Goal: Find specific page/section: Find specific page/section

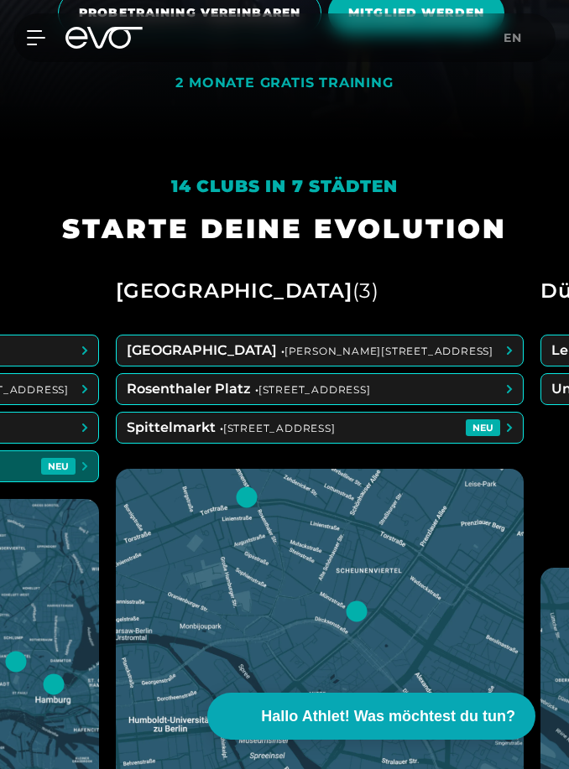
scroll to position [0, 424]
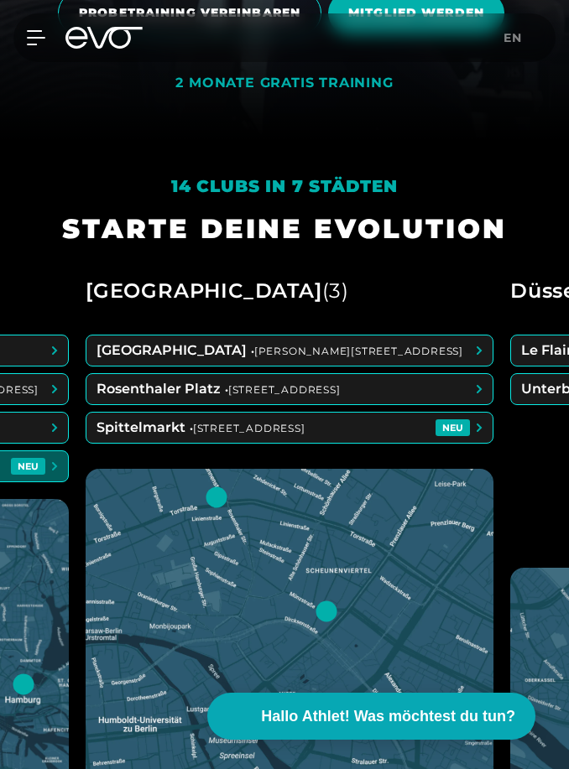
click at [78, 207] on div "14 Clubs in 7 Städten STARTE DEINE EVOLUTION [GEOGRAPHIC_DATA] ( 4 ) Blankenese…" at bounding box center [284, 701] width 569 height 1121
click at [54, 247] on div "14 Clubs in 7 Städten STARTE DEINE EVOLUTION" at bounding box center [284, 210] width 471 height 72
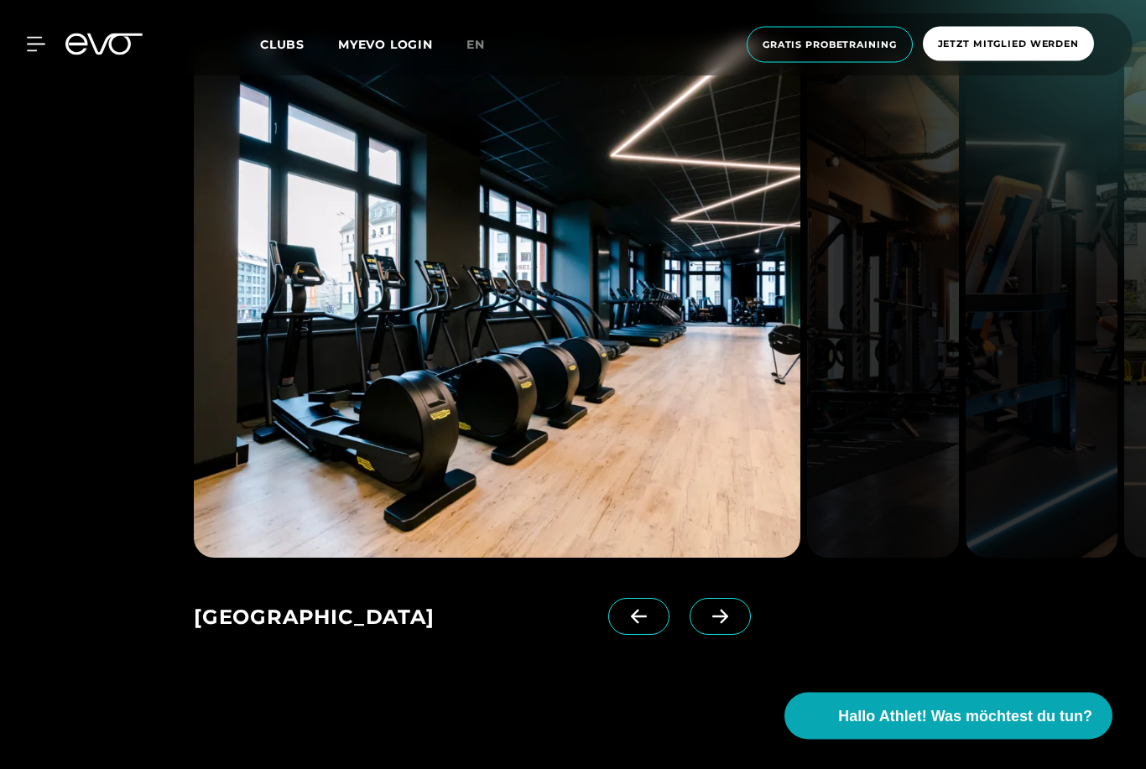
scroll to position [2692, 0]
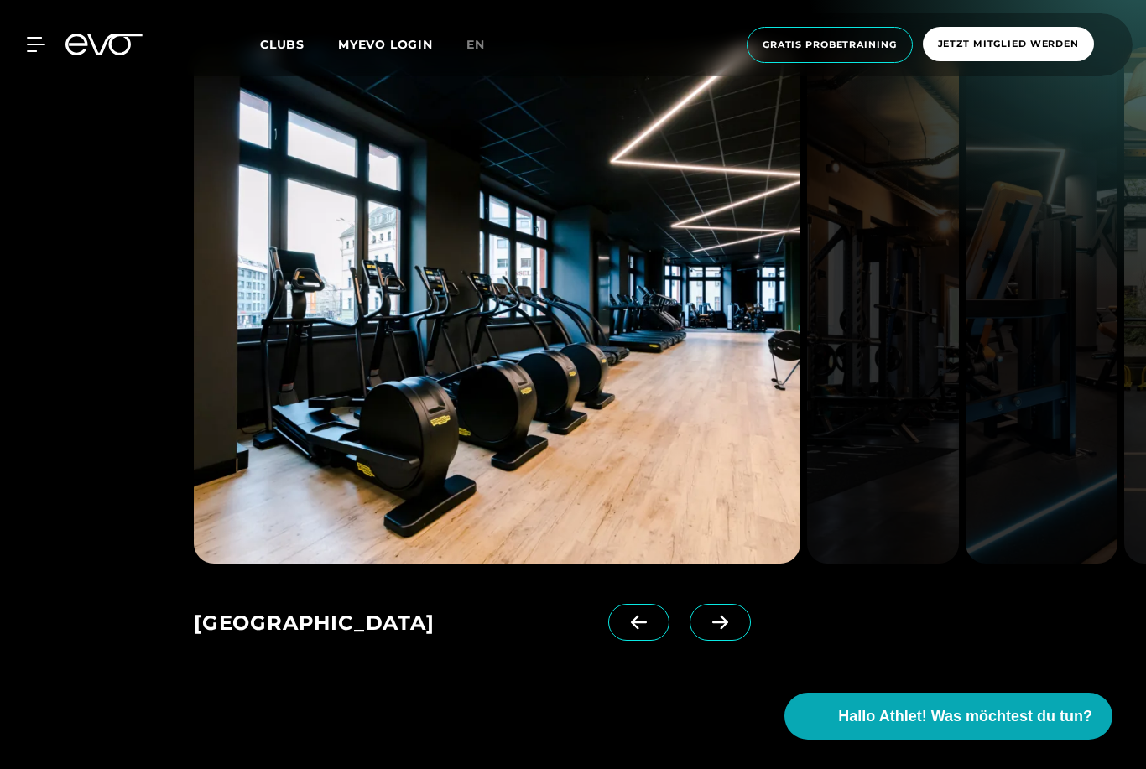
click at [736, 641] on span at bounding box center [720, 622] width 61 height 37
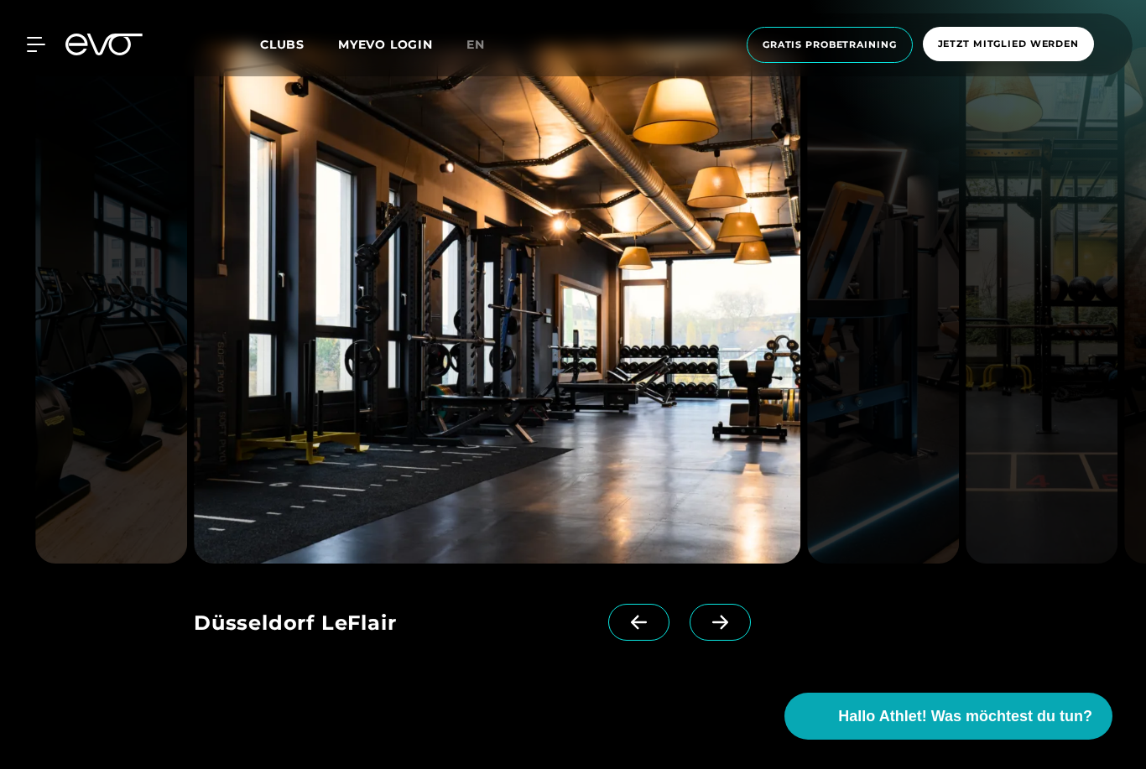
click at [717, 630] on icon at bounding box center [719, 622] width 29 height 15
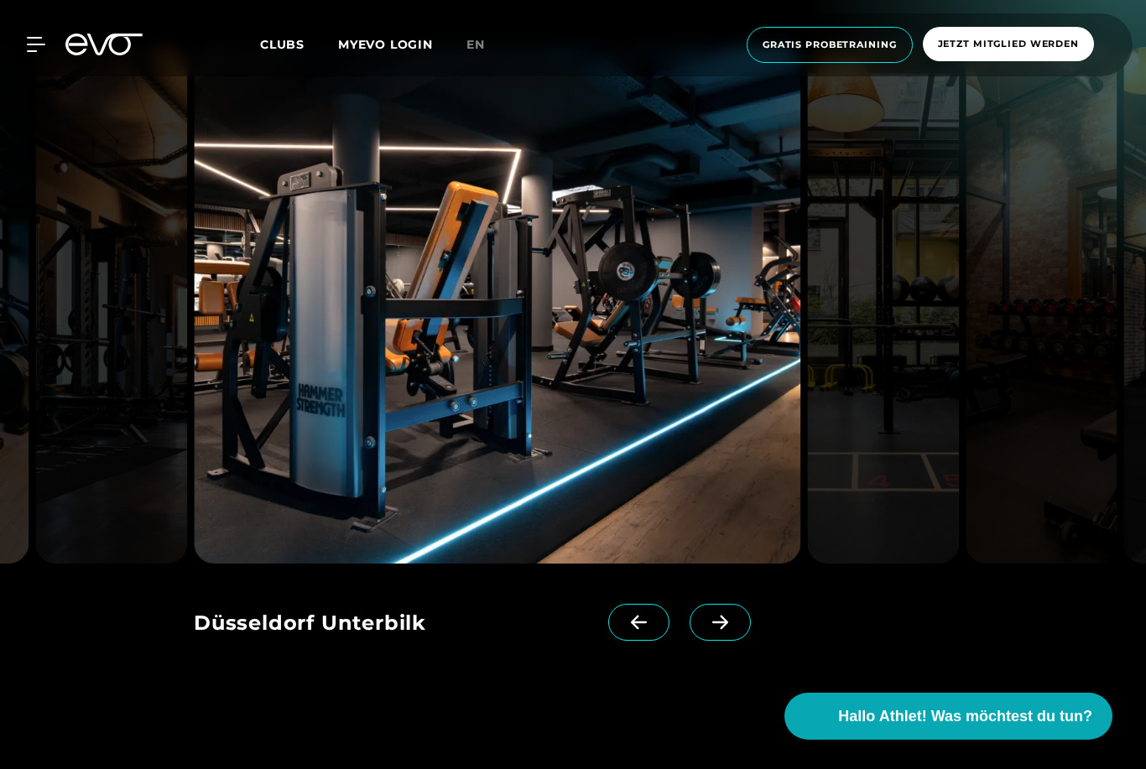
click at [726, 630] on icon at bounding box center [719, 622] width 29 height 15
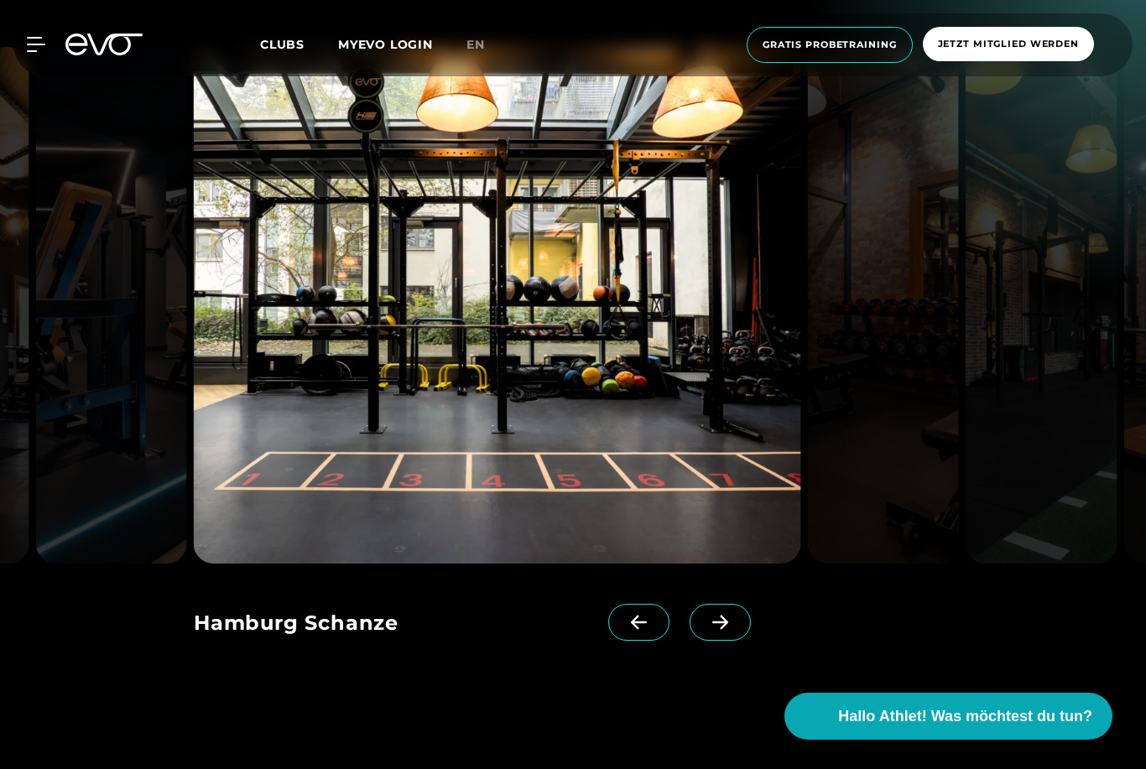
click at [718, 630] on icon at bounding box center [719, 622] width 29 height 15
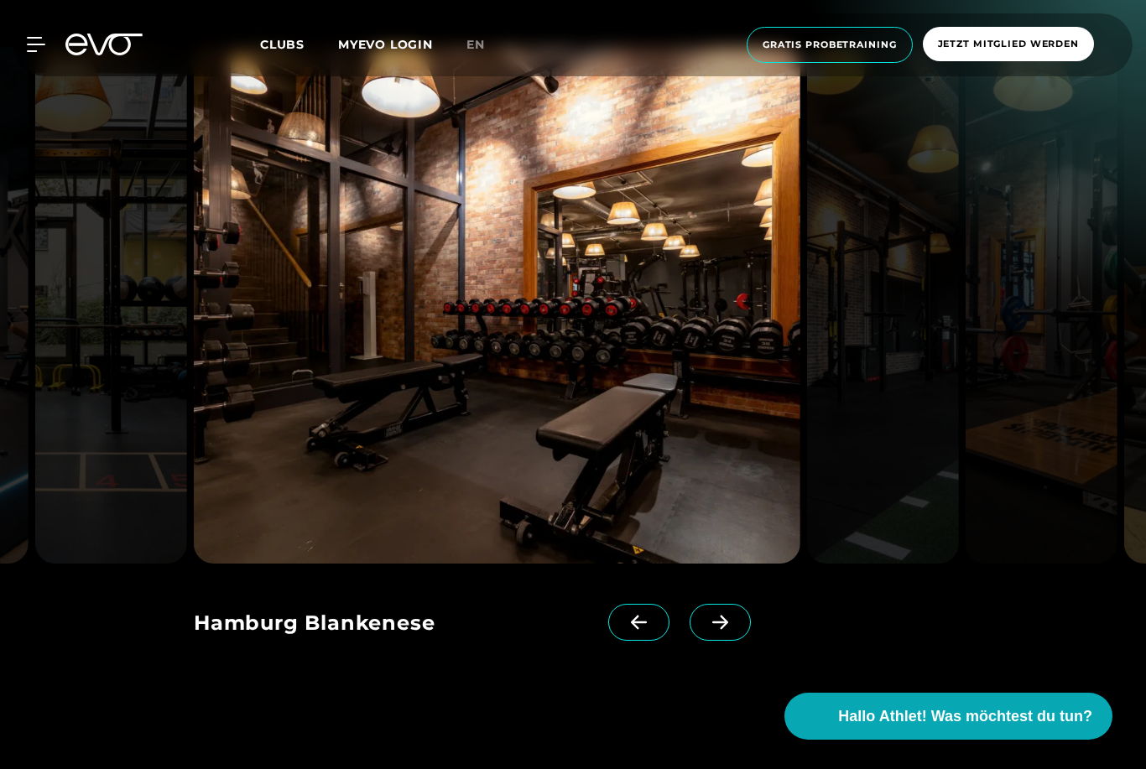
click at [736, 641] on span at bounding box center [720, 622] width 61 height 37
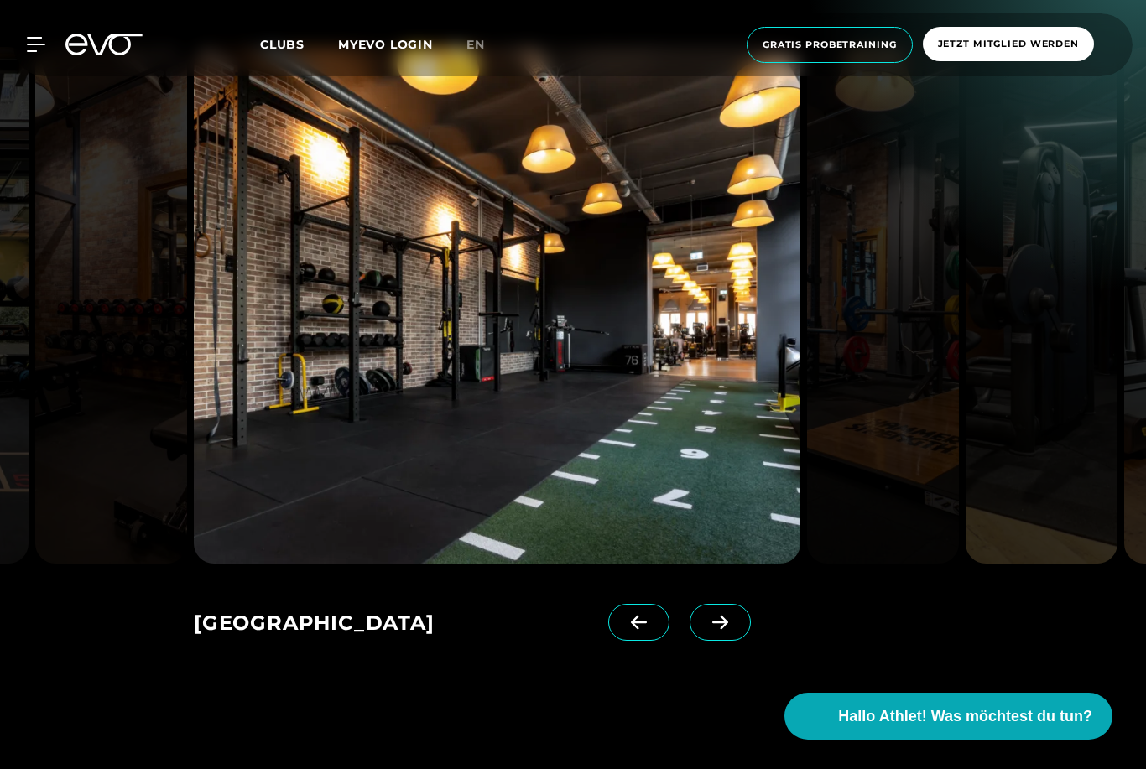
click at [722, 630] on icon at bounding box center [719, 622] width 29 height 15
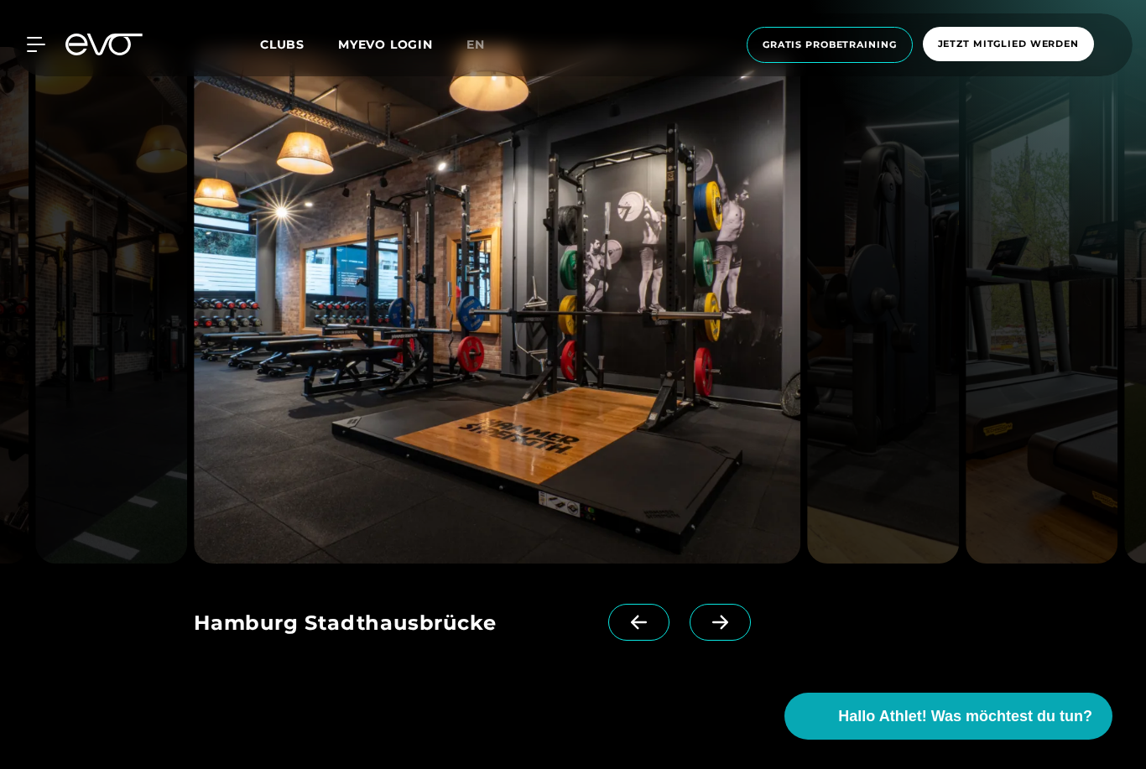
click at [726, 641] on span at bounding box center [720, 622] width 61 height 37
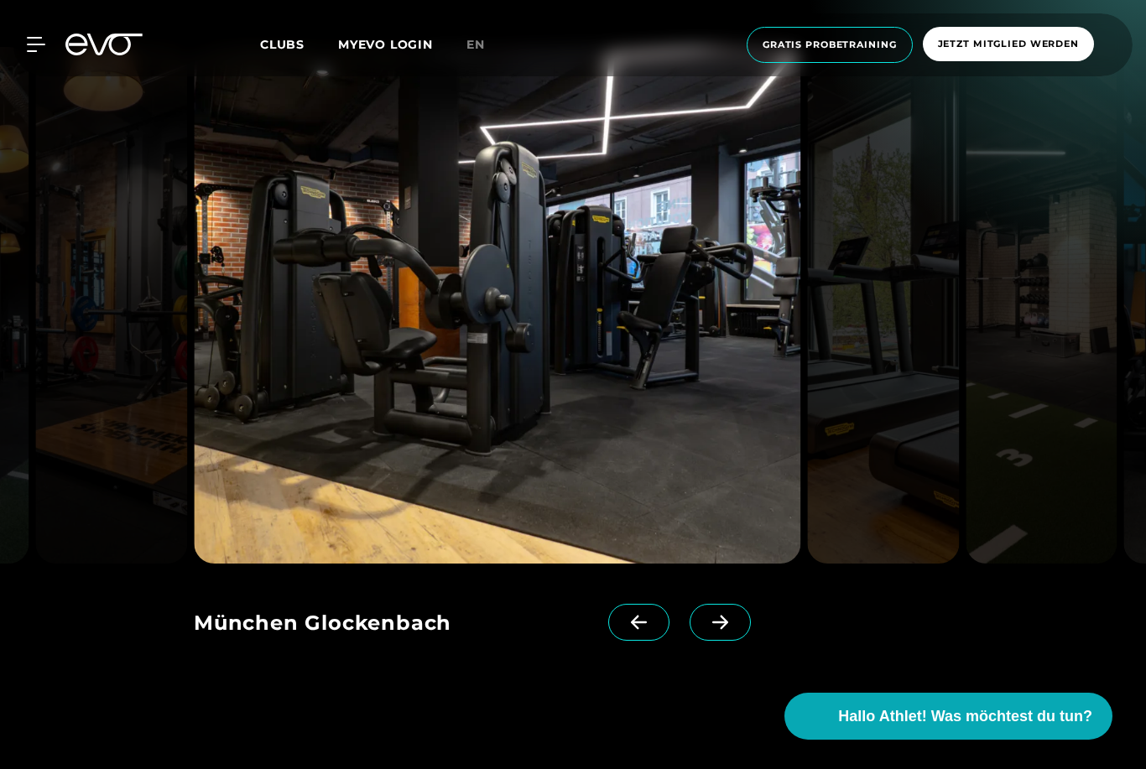
click at [727, 629] on icon at bounding box center [720, 622] width 16 height 14
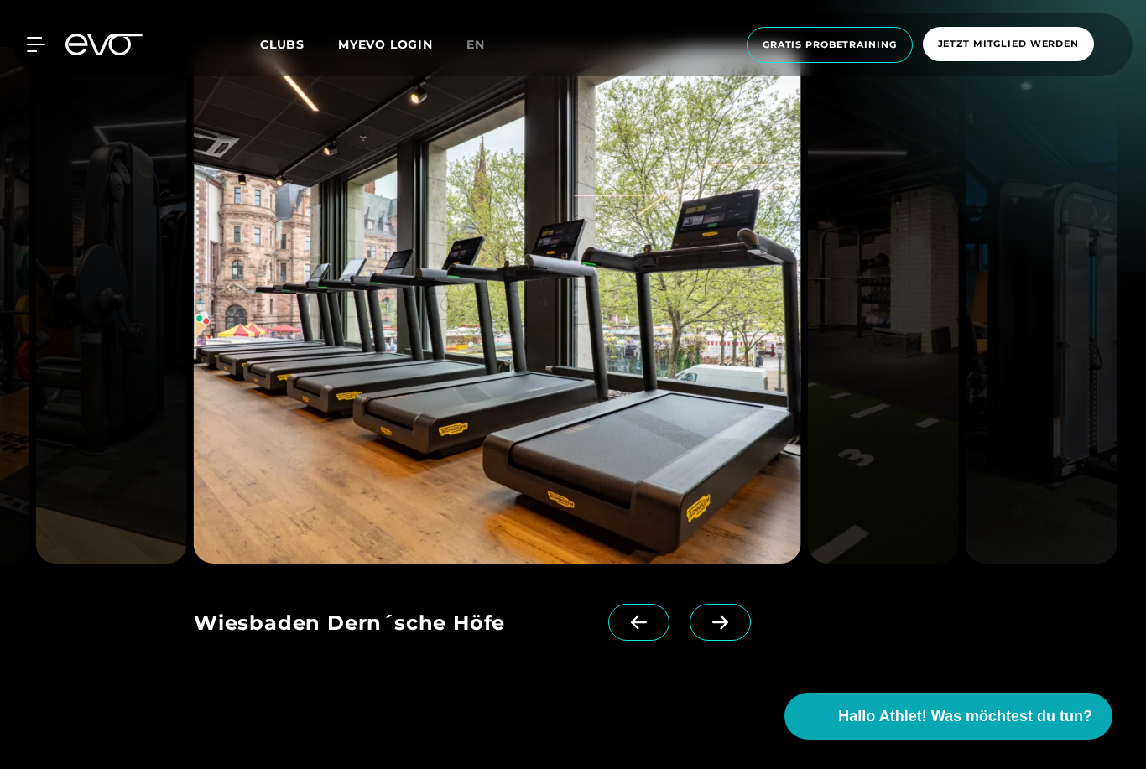
click at [726, 629] on icon at bounding box center [720, 622] width 16 height 14
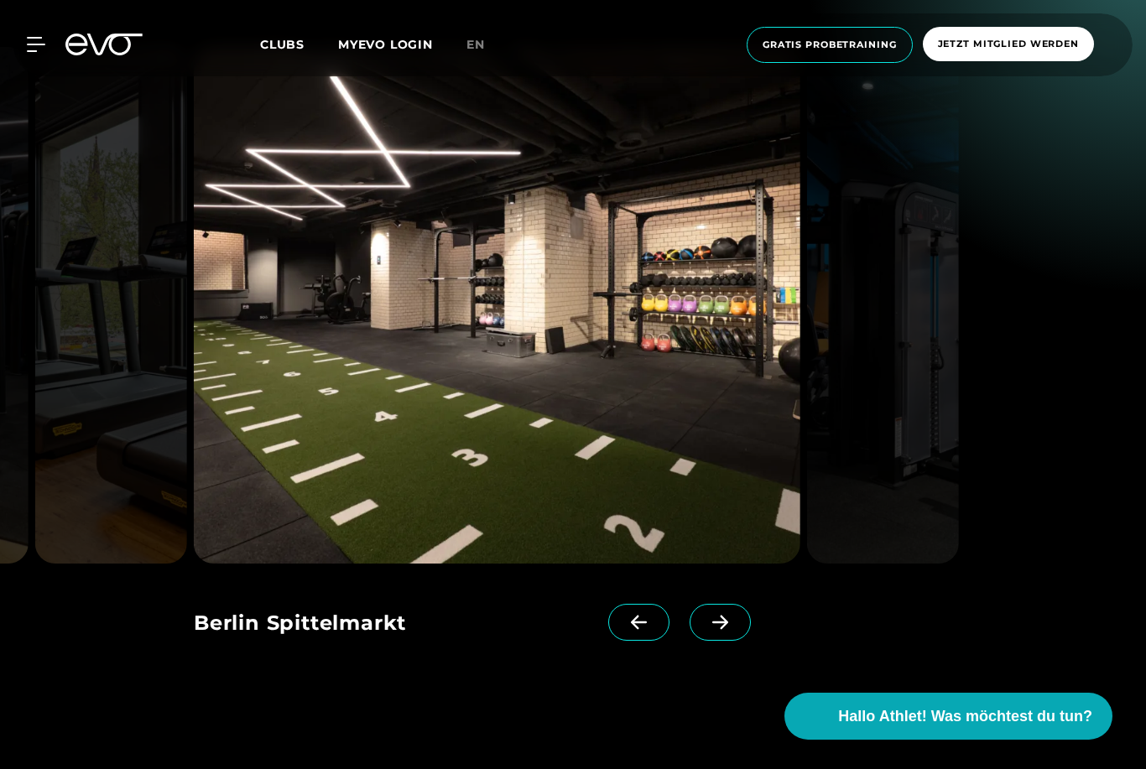
click at [718, 630] on icon at bounding box center [719, 622] width 29 height 15
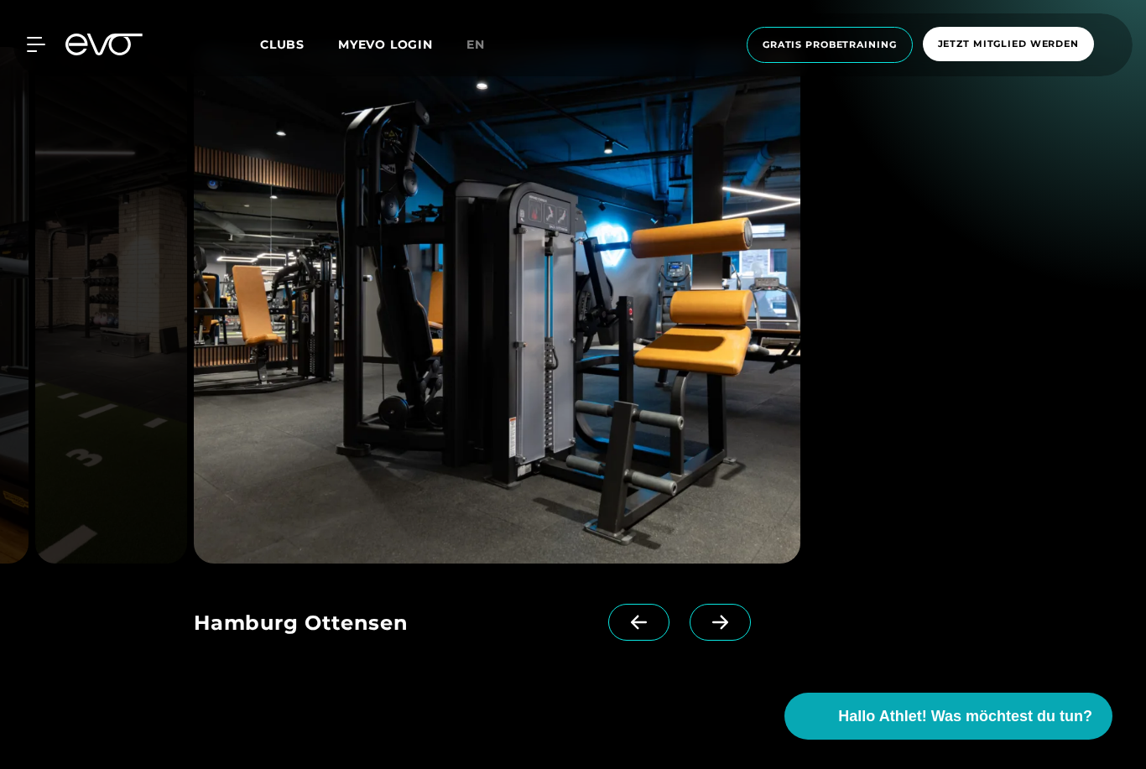
click at [724, 629] on icon at bounding box center [720, 622] width 16 height 14
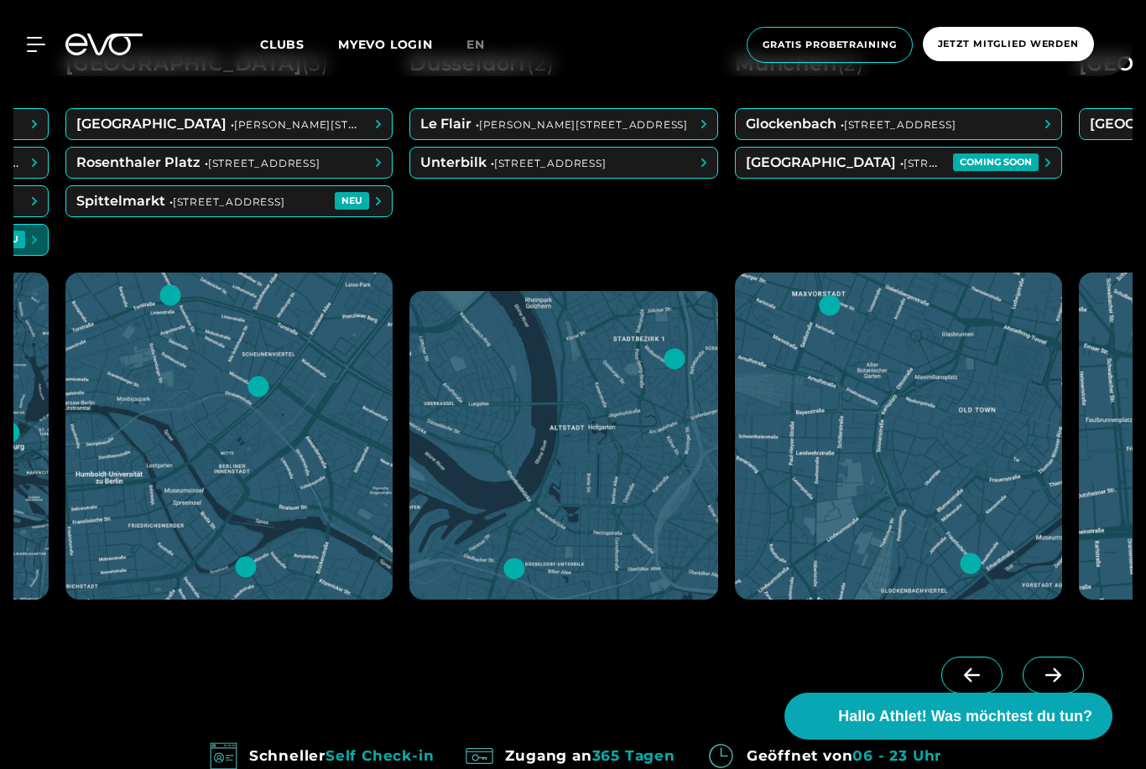
scroll to position [898, 0]
